Goal: Task Accomplishment & Management: Manage account settings

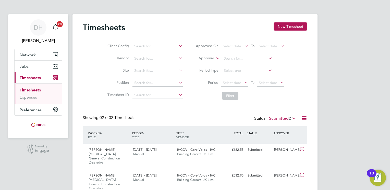
scroll to position [14, 0]
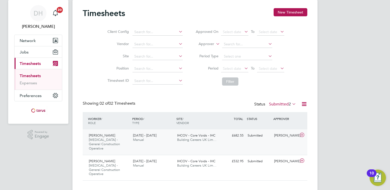
click at [187, 137] on div "IHCOV - Core Voids - IHC Building Careers UK Lim…" at bounding box center [197, 138] width 44 height 13
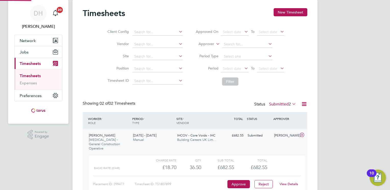
scroll to position [8, 50]
click at [240, 180] on button "Approve" at bounding box center [238, 184] width 22 height 8
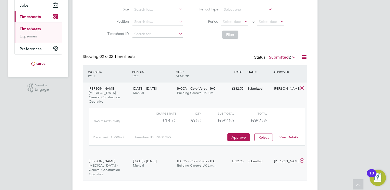
click at [196, 159] on div "IHCOV - Core Voids - IHC Building Careers UK Lim…" at bounding box center [197, 163] width 44 height 13
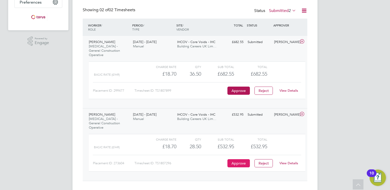
click at [236, 160] on button "Approve" at bounding box center [238, 164] width 22 height 8
click at [240, 87] on button "Approve" at bounding box center [238, 91] width 22 height 8
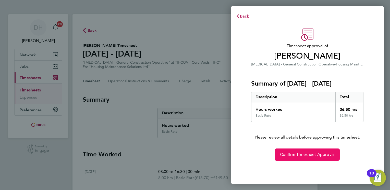
click at [298, 156] on span "Confirm Timesheet Approval" at bounding box center [307, 154] width 55 height 5
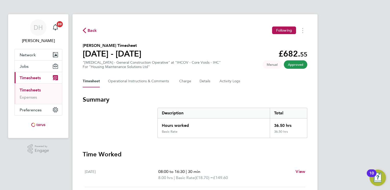
click at [39, 80] on button "Current page: Timesheets" at bounding box center [38, 77] width 47 height 11
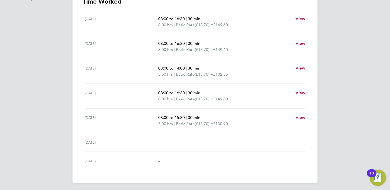
scroll to position [26, 0]
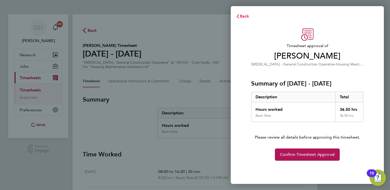
click at [244, 17] on span "Back" at bounding box center [244, 16] width 9 height 5
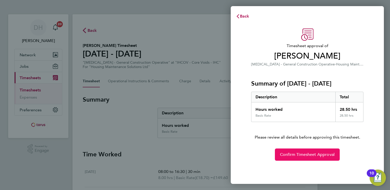
click at [298, 154] on span "Confirm Timesheet Approval" at bounding box center [307, 154] width 55 height 5
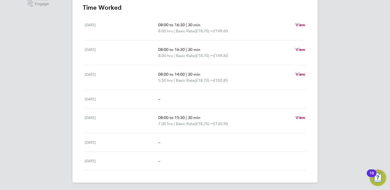
scroll to position [19, 0]
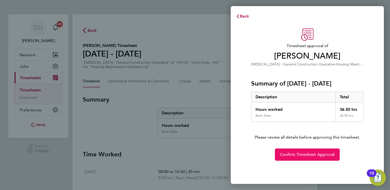
click at [298, 156] on span "Confirm Timesheet Approval" at bounding box center [307, 154] width 55 height 5
